Goal: Navigation & Orientation: Find specific page/section

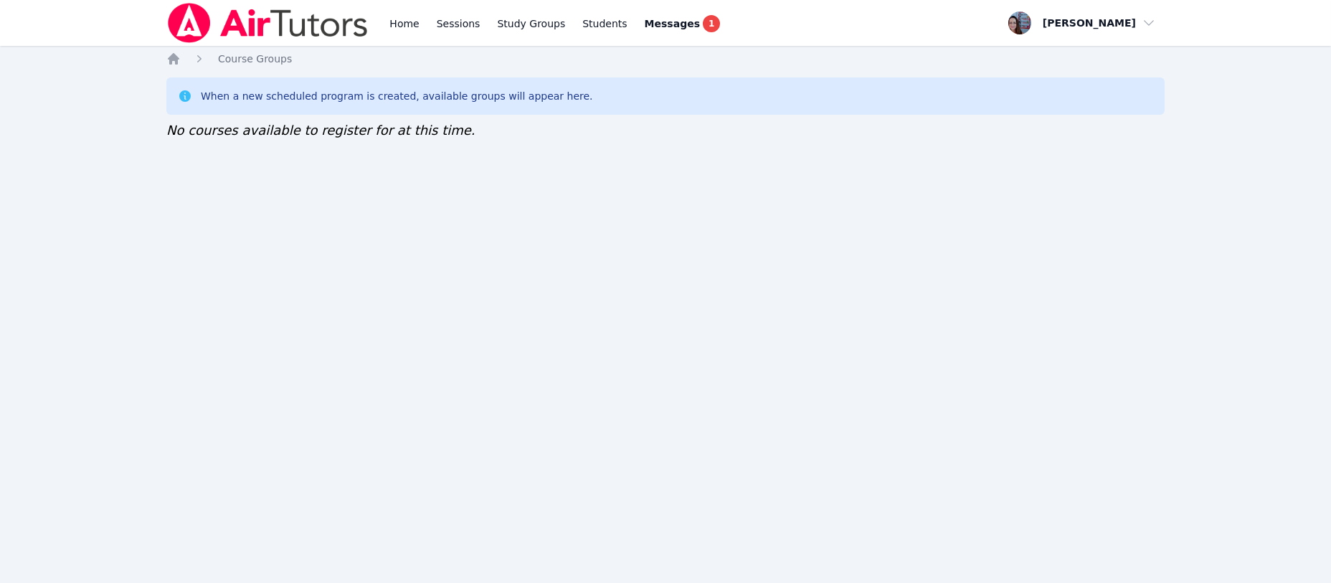
click at [173, 62] on icon "Breadcrumb" at bounding box center [173, 59] width 14 height 14
